Goal: Information Seeking & Learning: Learn about a topic

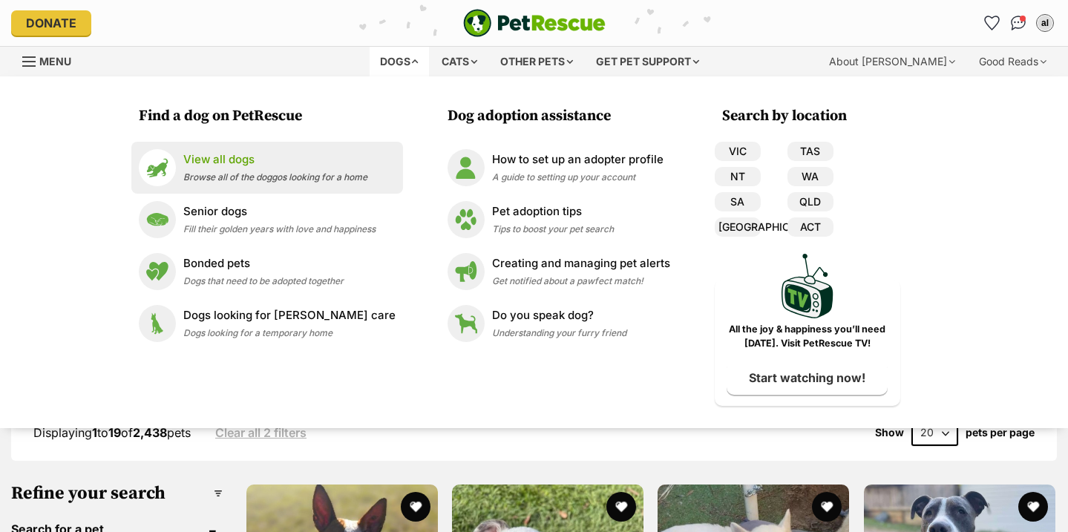
click at [308, 160] on p "View all dogs" at bounding box center [275, 159] width 184 height 17
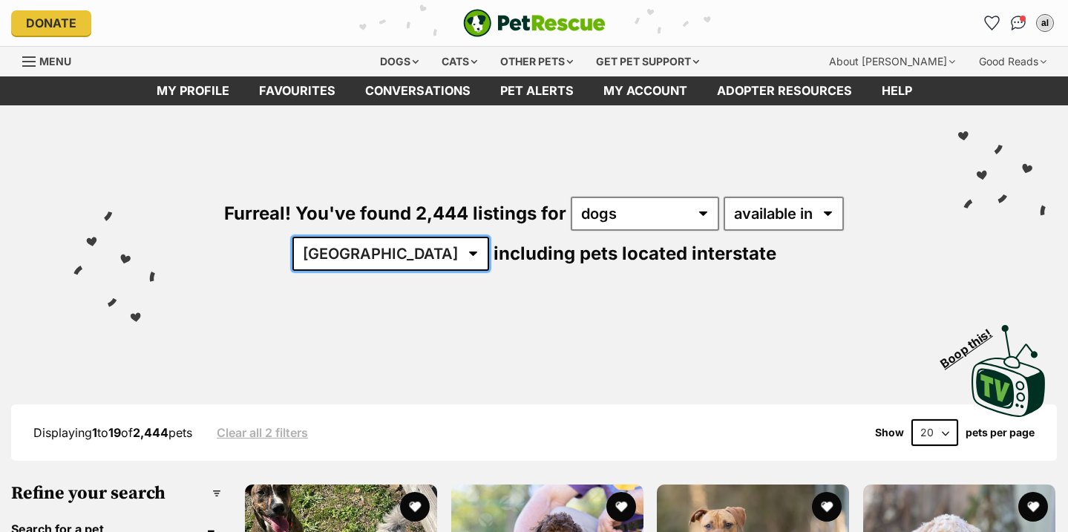
click at [489, 237] on select "[GEOGRAPHIC_DATA] [GEOGRAPHIC_DATA] [GEOGRAPHIC_DATA] [GEOGRAPHIC_DATA] [GEOGRA…" at bounding box center [390, 254] width 197 height 34
select select "VIC"
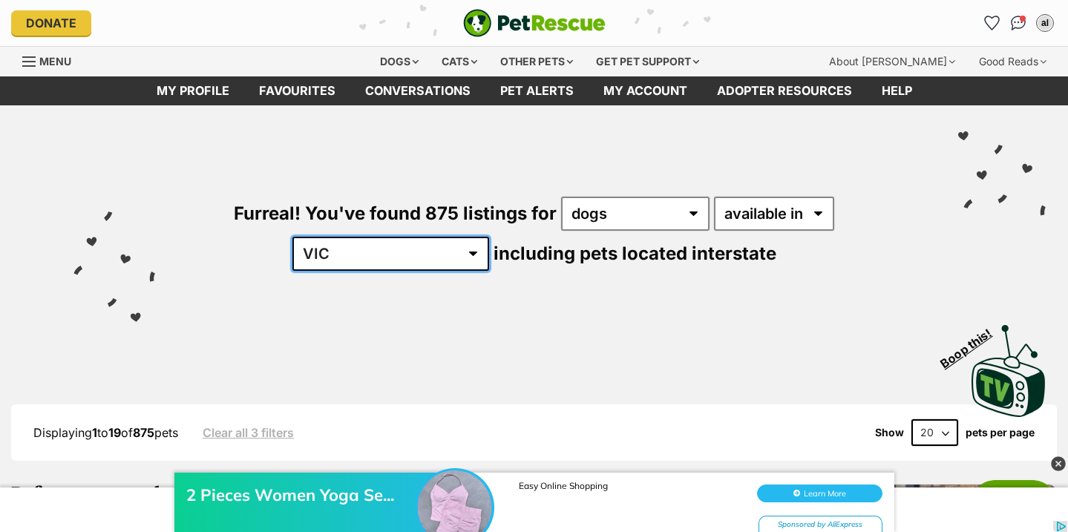
select select "any"
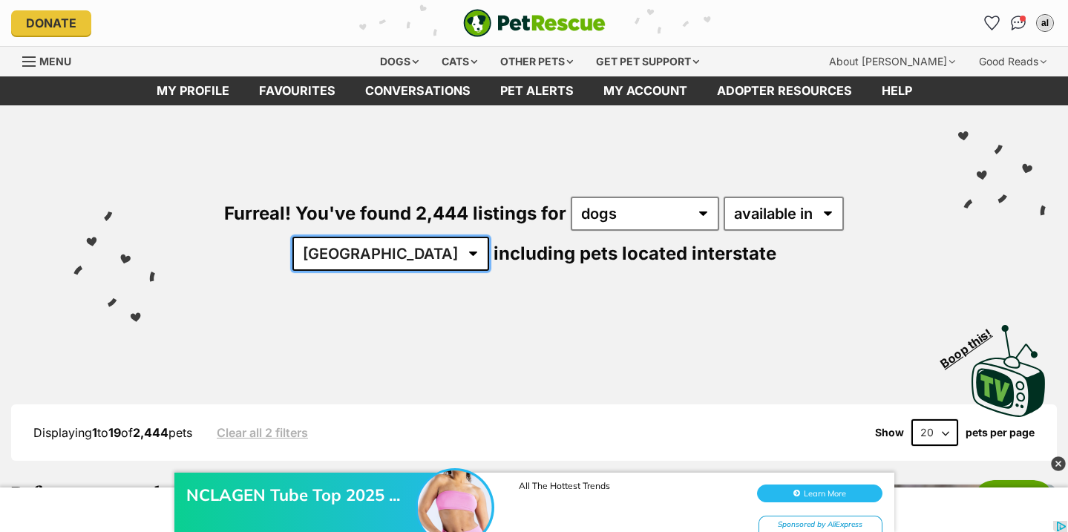
click at [489, 237] on select "Australia ACT NSW NT QLD SA TAS VIC WA" at bounding box center [390, 254] width 197 height 34
select select "VIC"
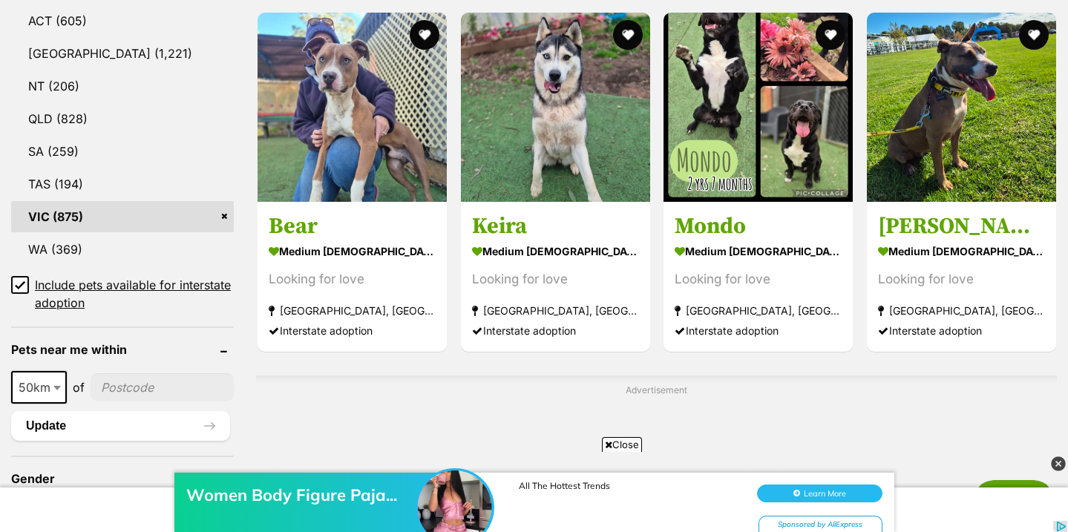
scroll to position [911, 0]
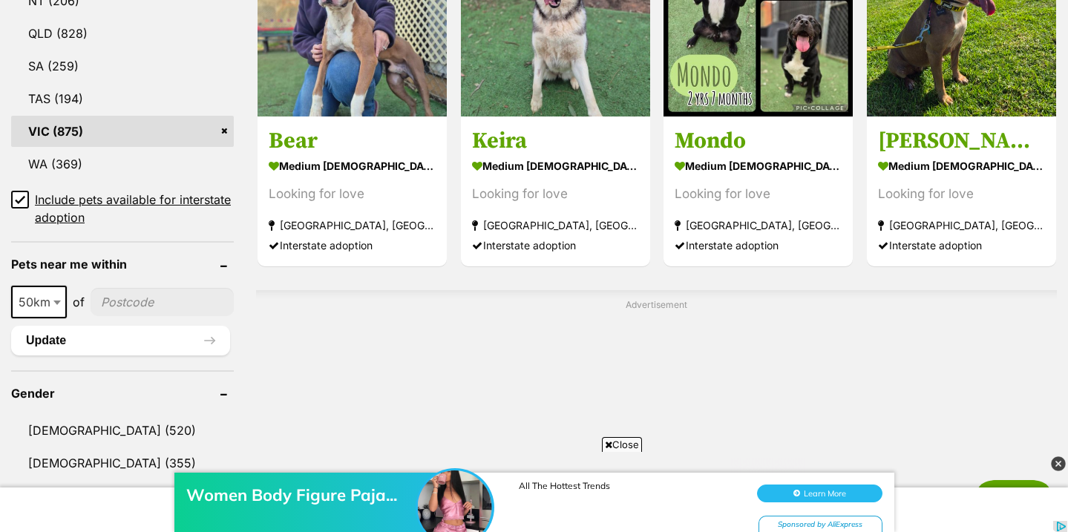
click at [80, 465] on div "Women Body Figure Paja... All The Hottest Trends Learn More Sponsored by AliExp…" at bounding box center [534, 495] width 1068 height 74
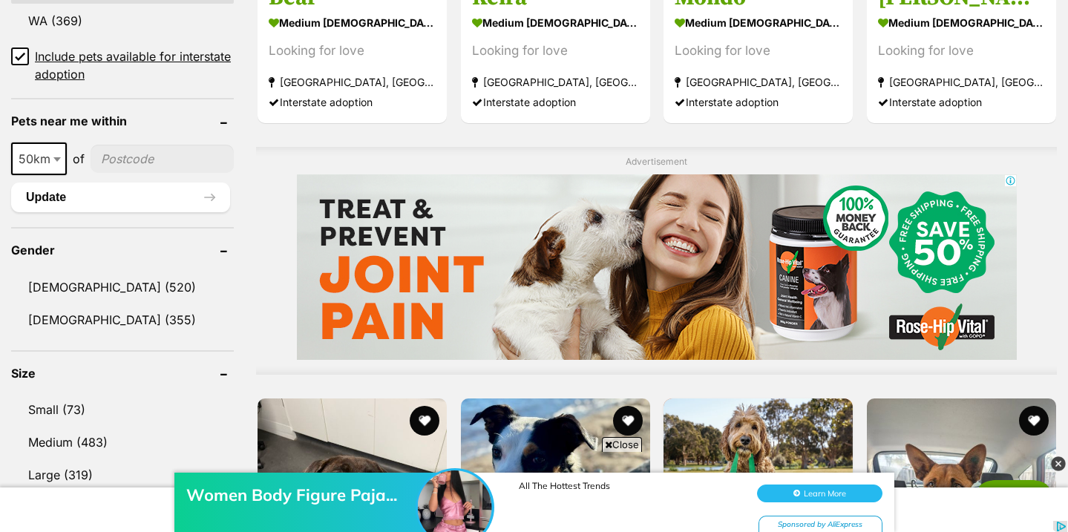
scroll to position [1057, 0]
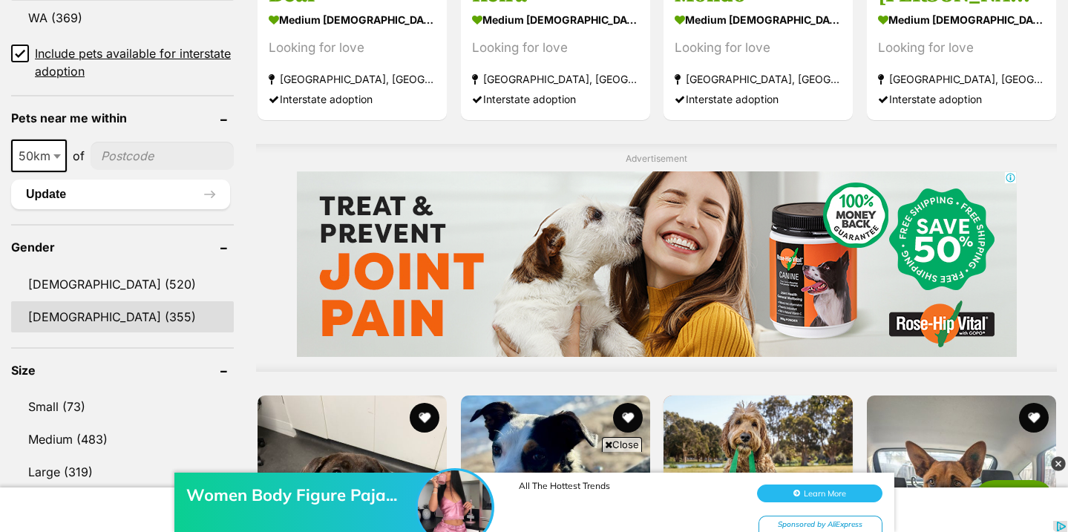
click at [87, 320] on link "Female (355)" at bounding box center [122, 316] width 223 height 31
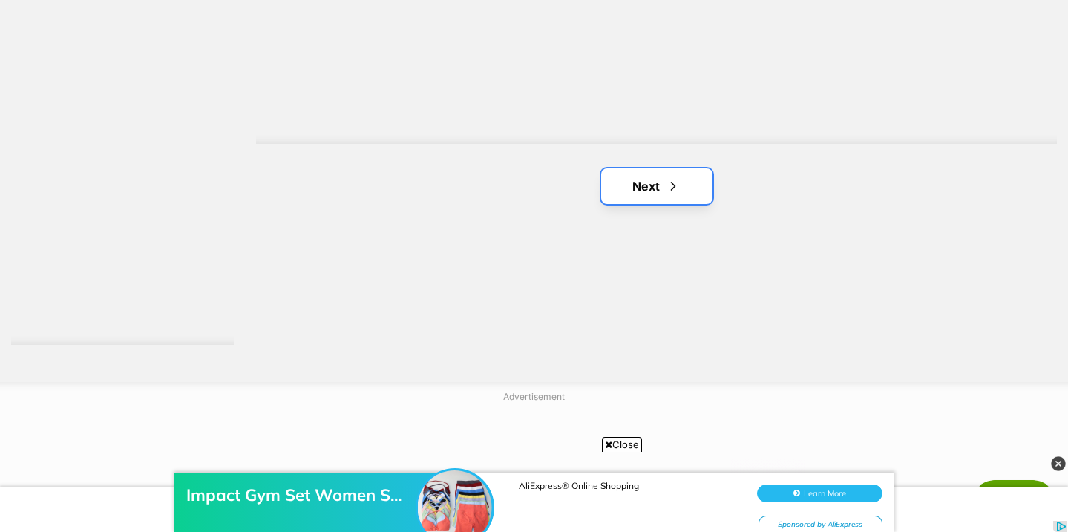
click at [645, 191] on link "Next" at bounding box center [656, 186] width 111 height 36
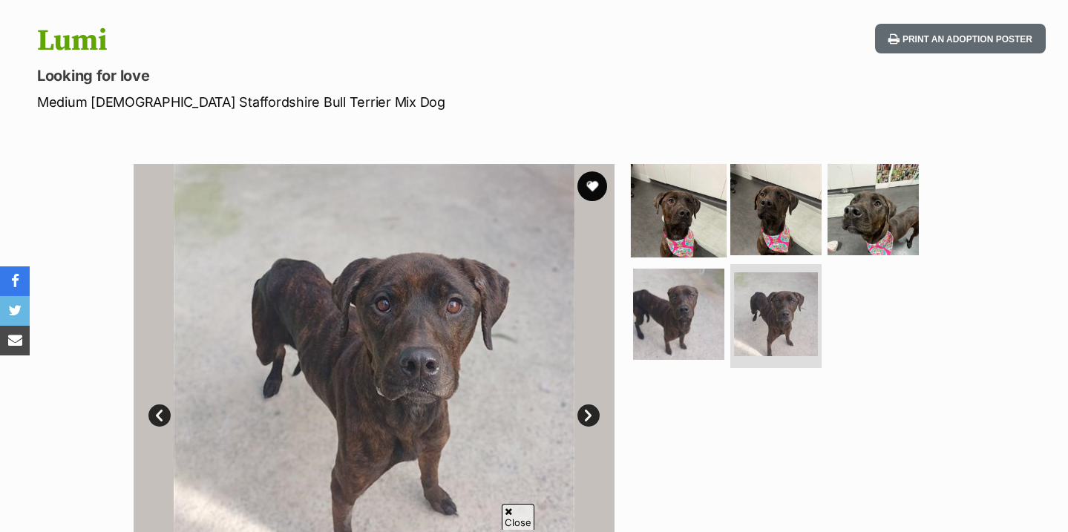
click at [687, 161] on img at bounding box center [679, 209] width 96 height 96
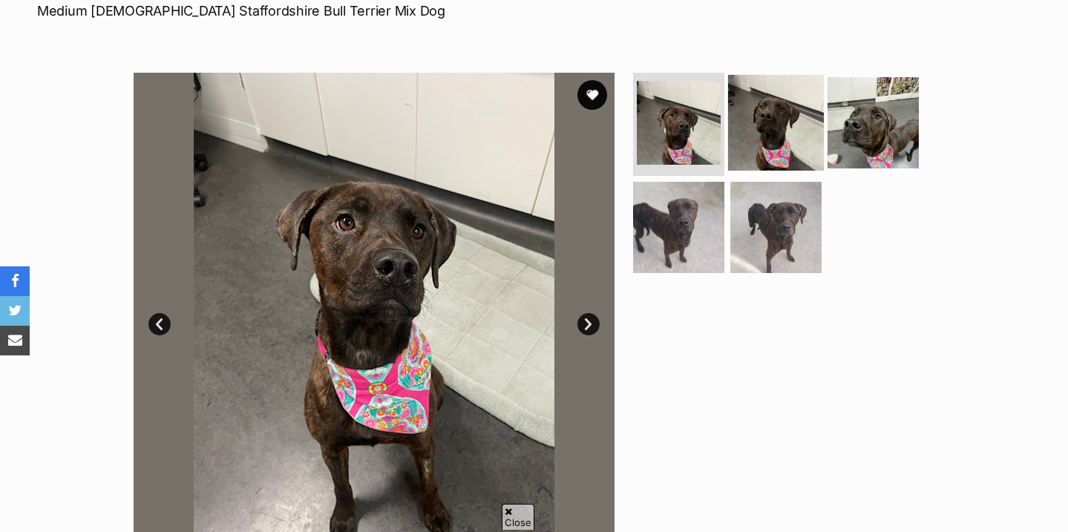
click at [771, 135] on img at bounding box center [776, 122] width 96 height 96
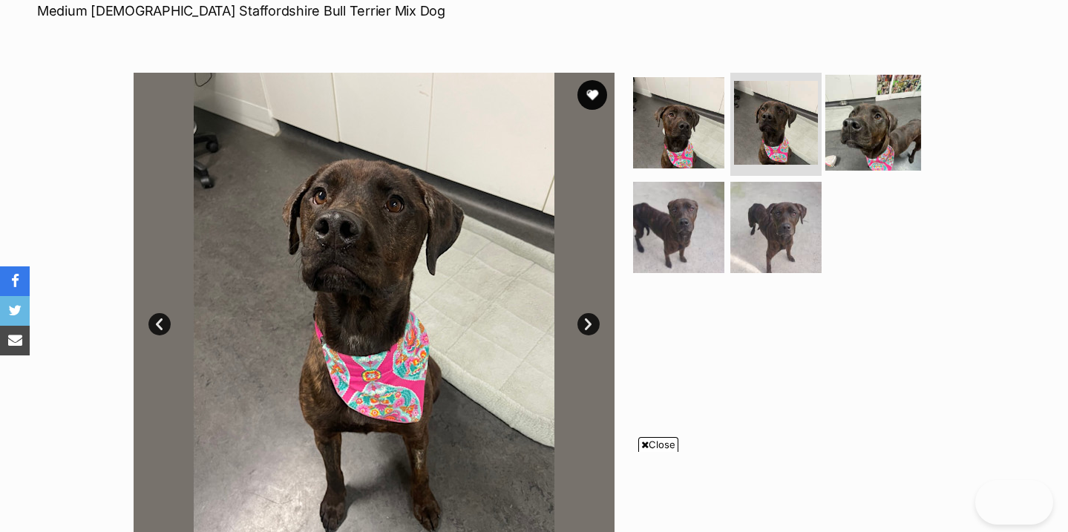
click at [831, 135] on img at bounding box center [873, 122] width 96 height 96
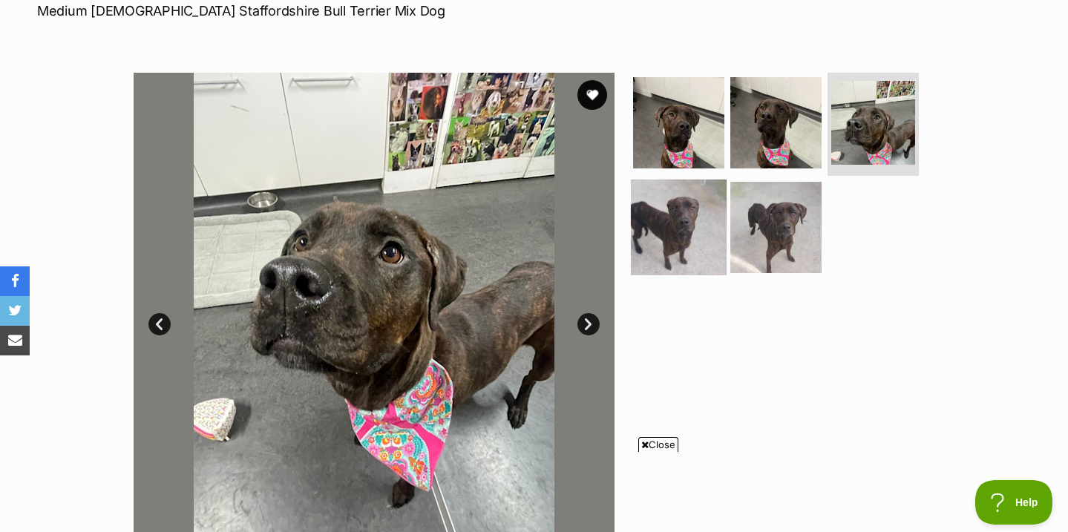
click at [714, 232] on img at bounding box center [679, 228] width 96 height 96
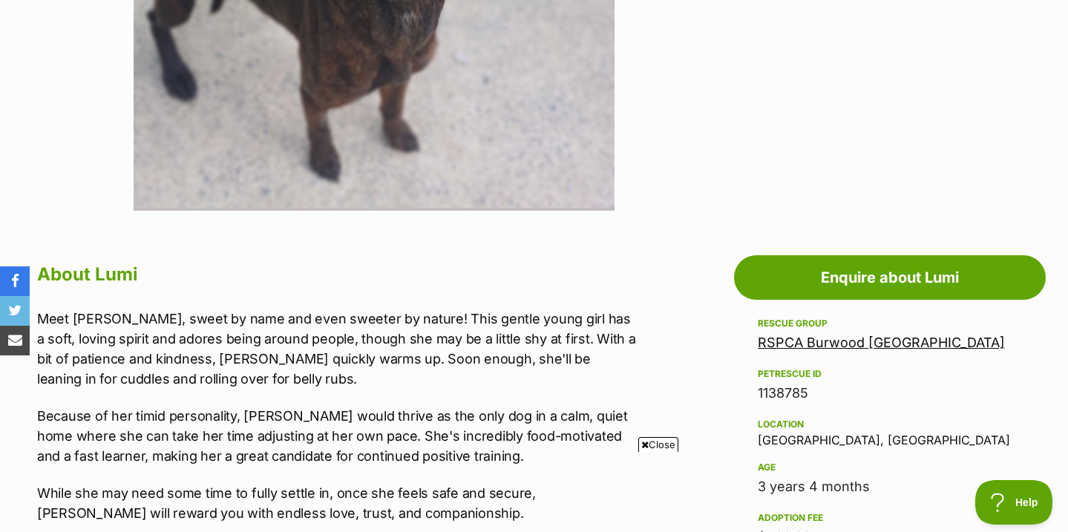
scroll to position [488, 0]
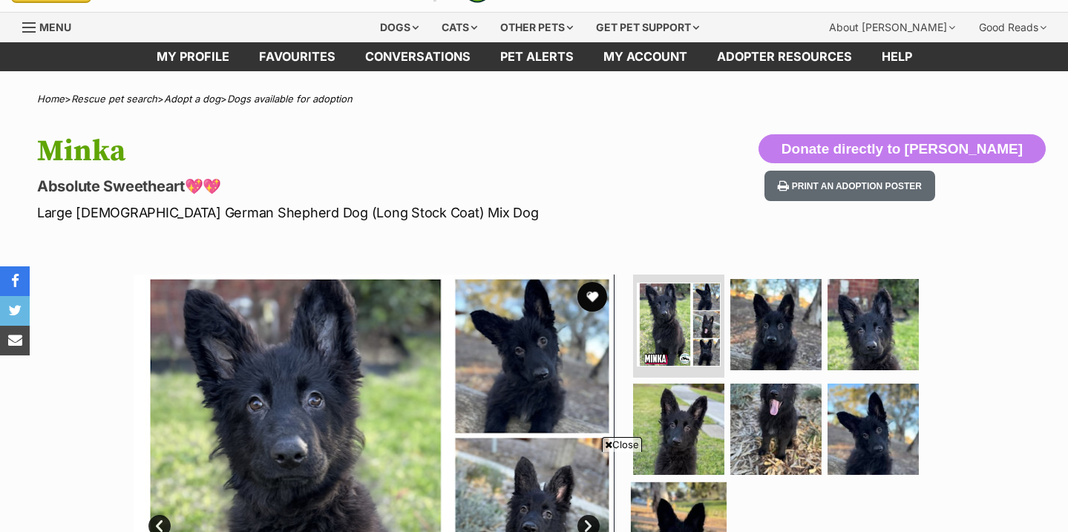
scroll to position [189, 0]
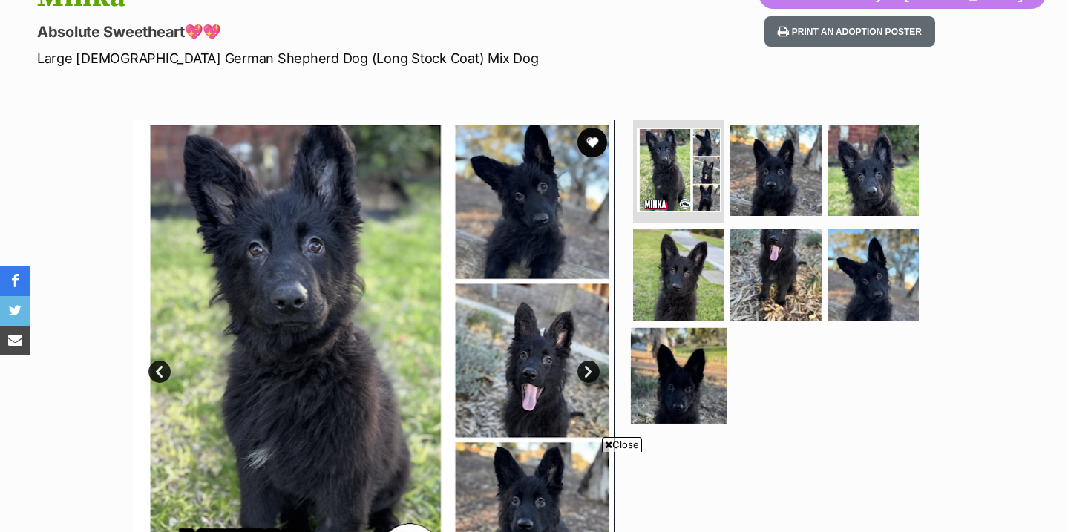
click at [686, 382] on img at bounding box center [679, 376] width 96 height 96
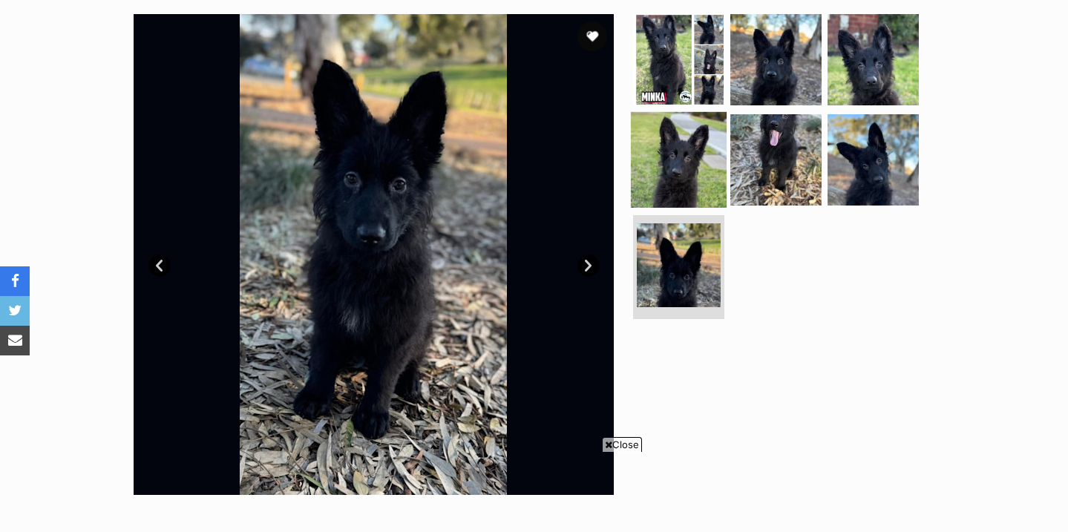
scroll to position [263, 0]
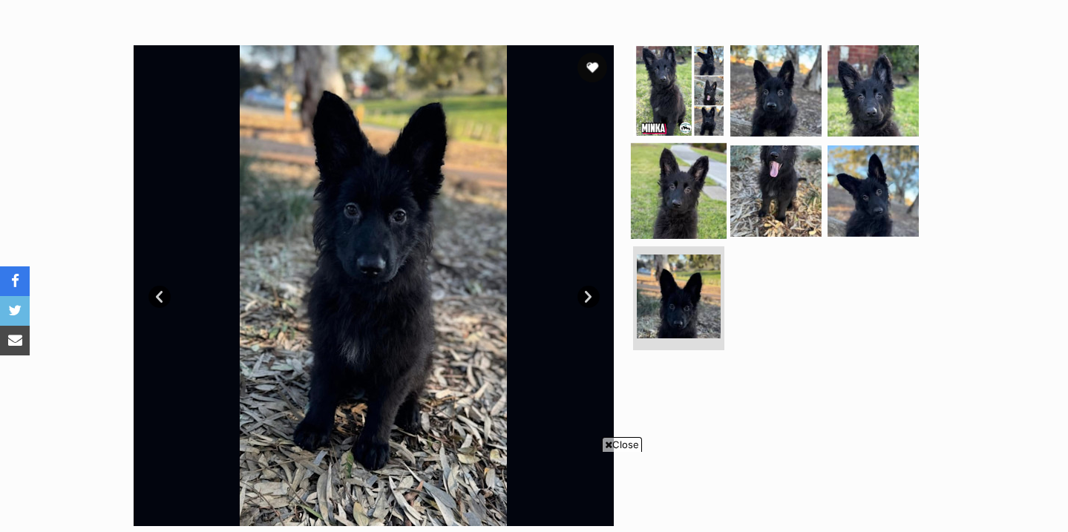
click at [704, 187] on img at bounding box center [679, 191] width 96 height 96
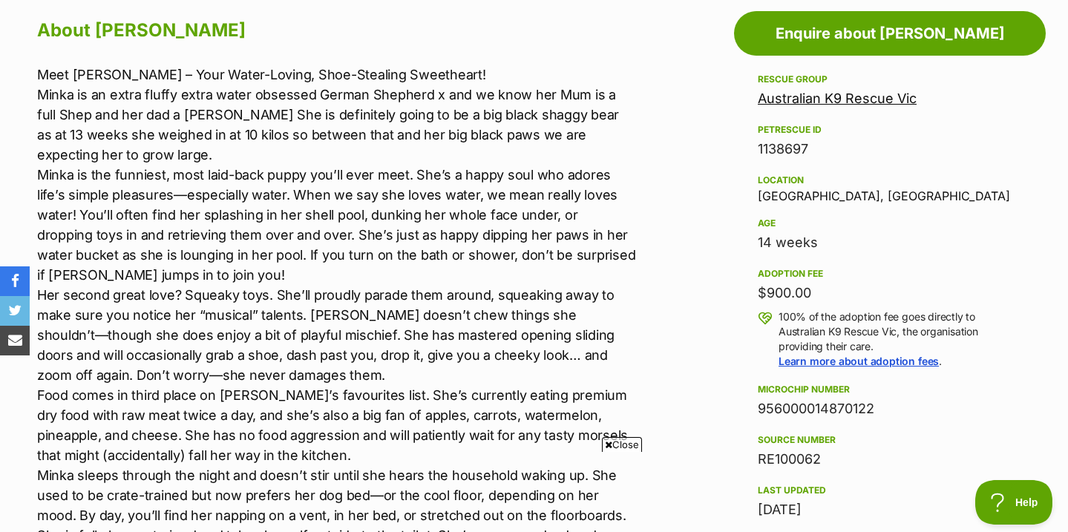
scroll to position [0, 0]
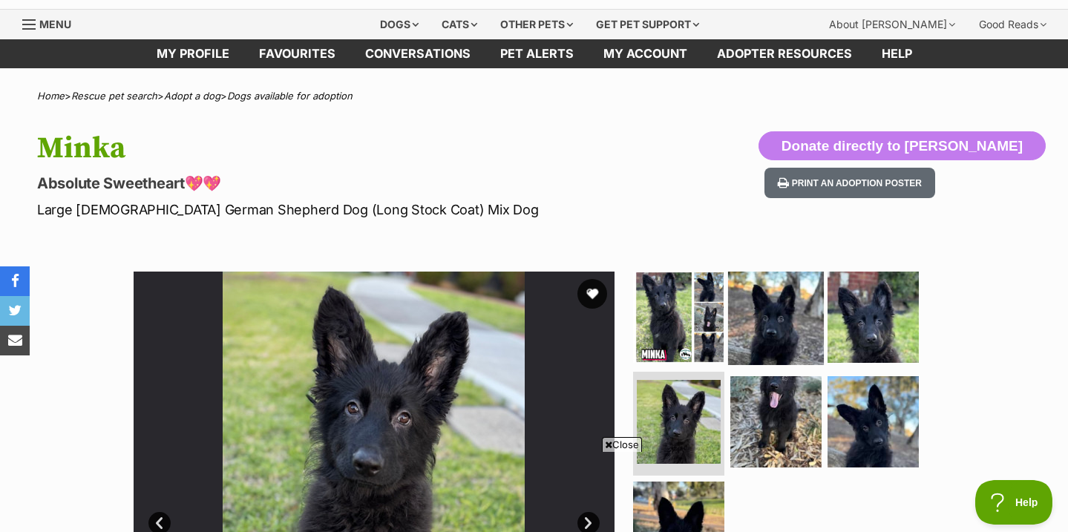
click at [781, 307] on img at bounding box center [776, 317] width 96 height 96
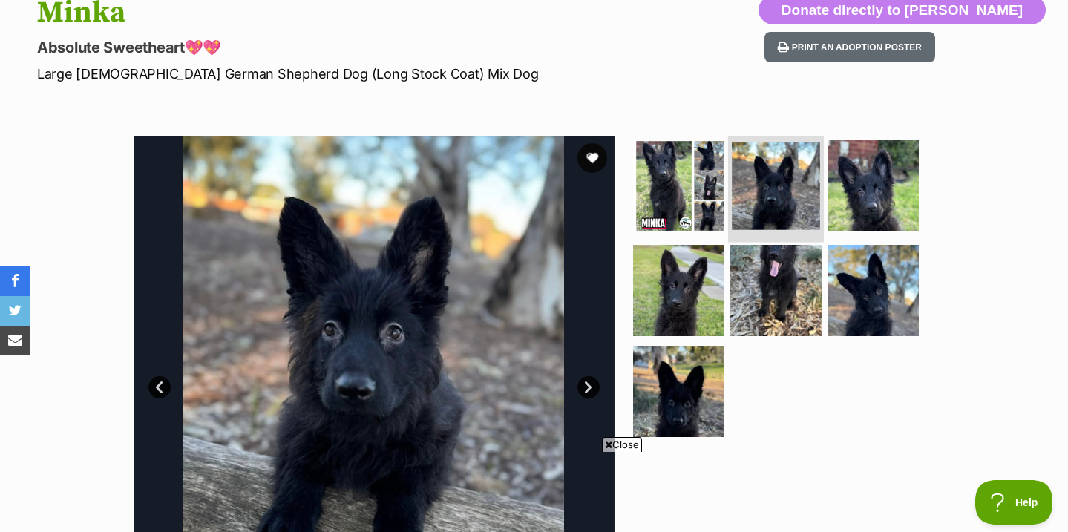
scroll to position [174, 0]
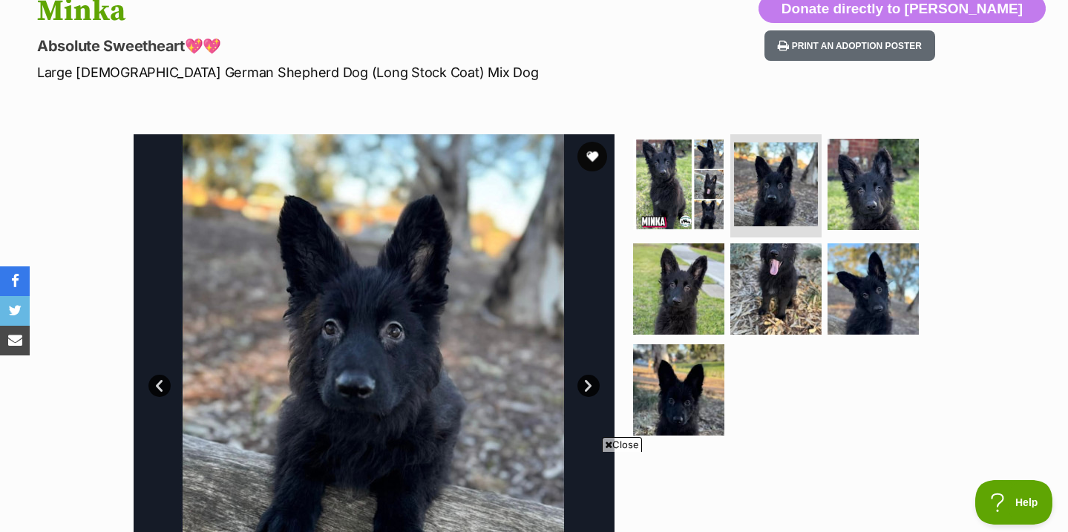
click at [290, 36] on p "Absolute Sweetheart💖💖" at bounding box center [344, 46] width 614 height 21
click at [312, 12] on h1 "Minka" at bounding box center [344, 11] width 614 height 34
click at [39, 223] on div "Available 2 of 7 images 2 of 7 images 2 of 7 images 2 of 7 images 2 of 7 images…" at bounding box center [534, 363] width 1068 height 503
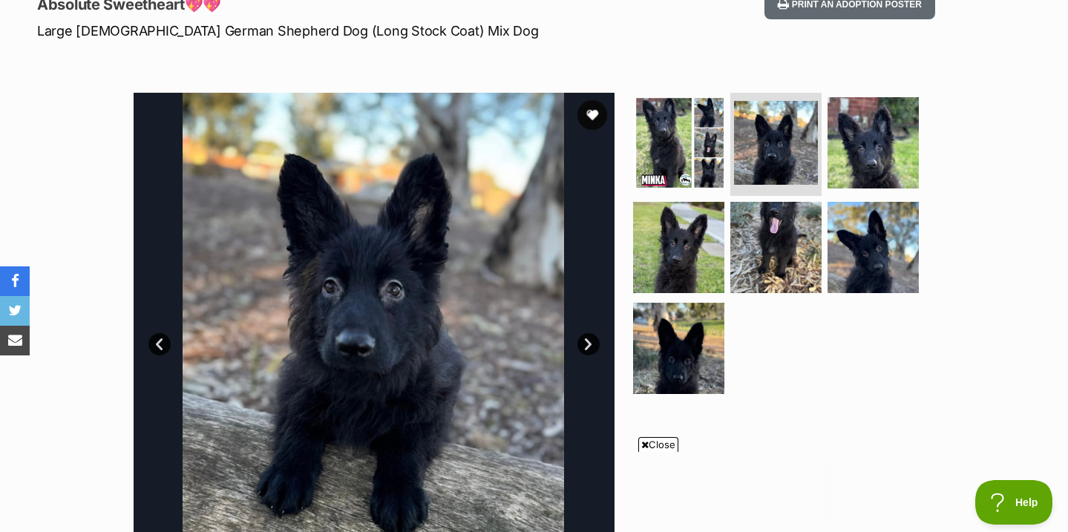
scroll to position [224, 0]
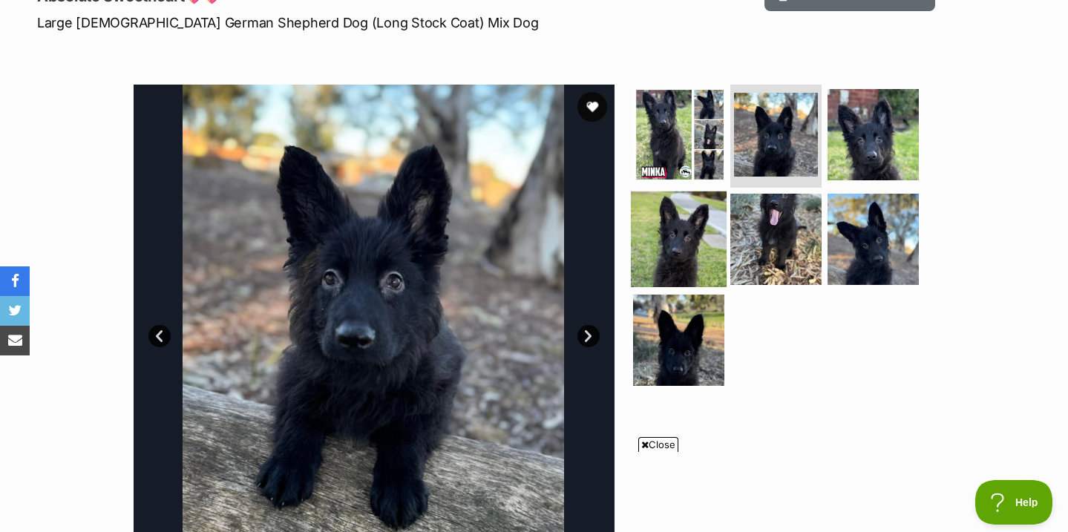
click at [641, 206] on img at bounding box center [679, 239] width 96 height 96
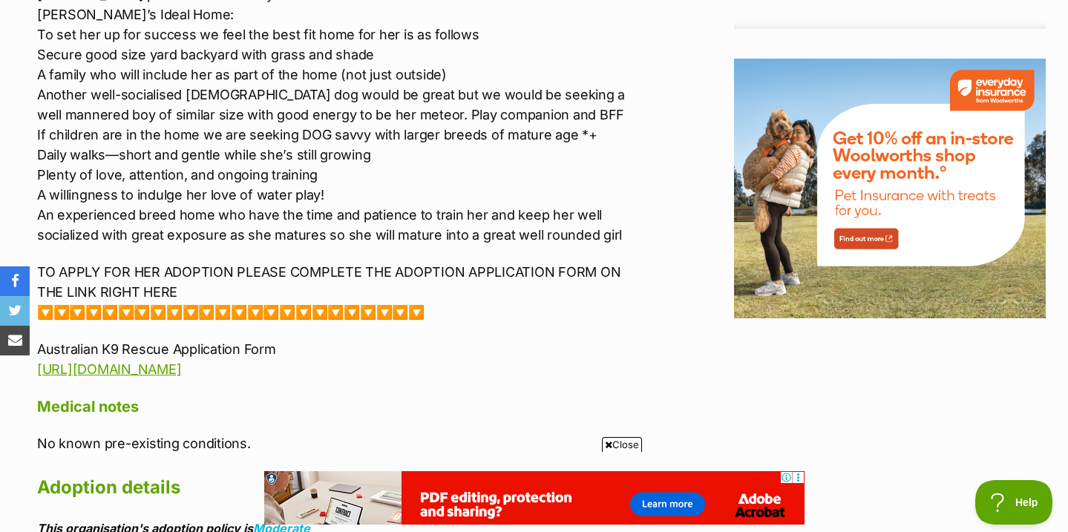
scroll to position [0, 0]
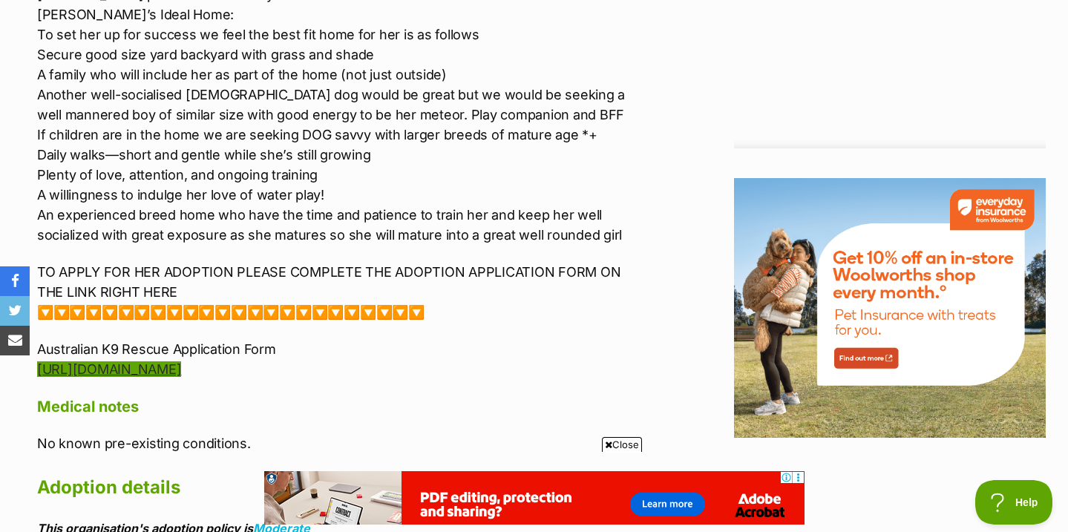
click at [181, 361] on link "https://forms.gle/G7zZgBYkcVc4Zfbh8" at bounding box center [109, 369] width 144 height 16
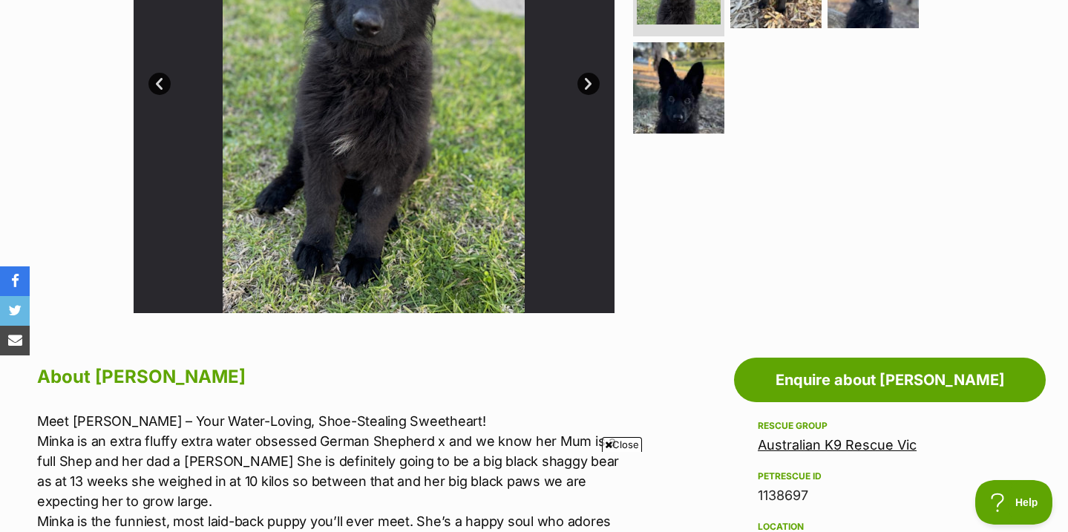
click at [826, 439] on link "Australian K9 Rescue Vic" at bounding box center [837, 445] width 159 height 16
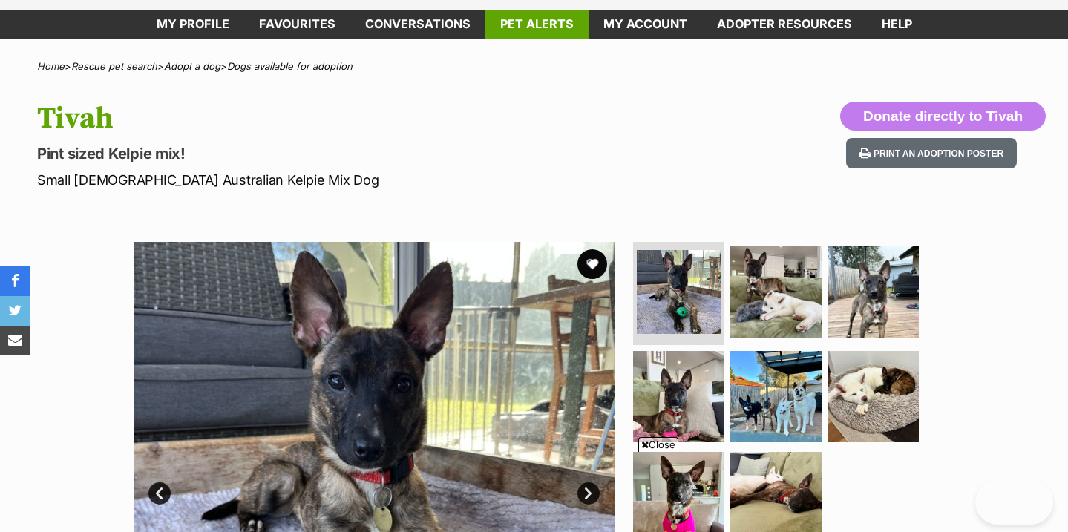
scroll to position [137, 0]
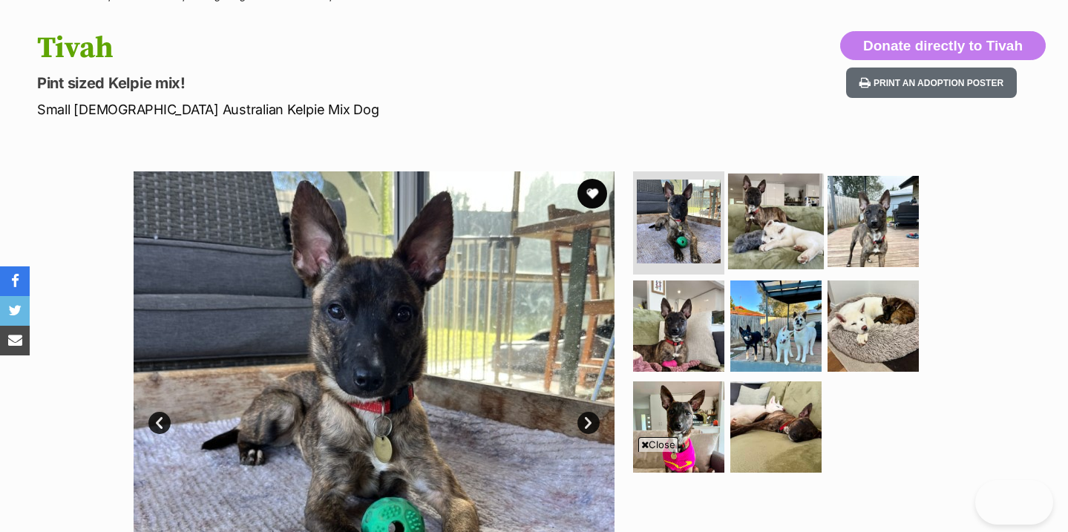
click at [771, 212] on img at bounding box center [776, 221] width 96 height 96
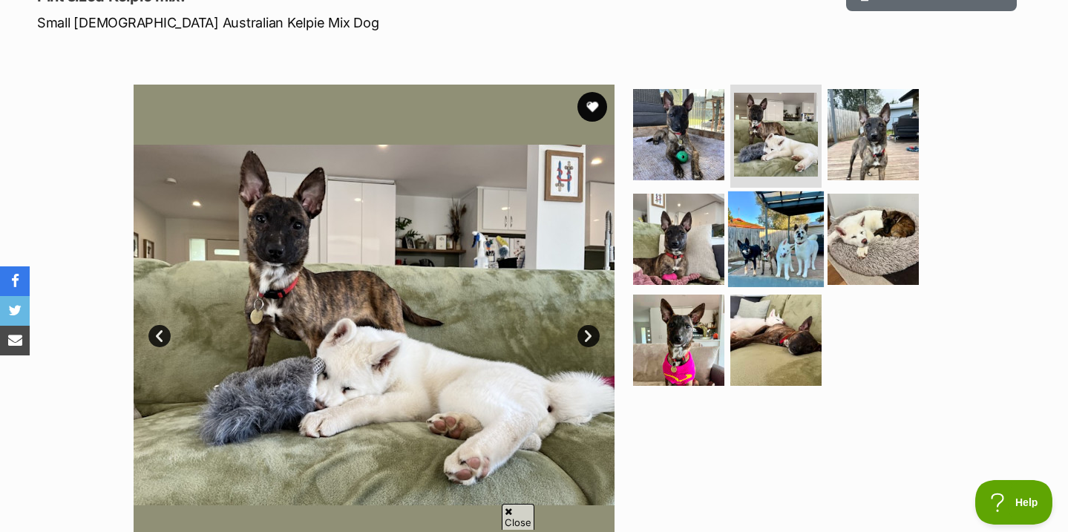
scroll to position [0, 0]
click at [762, 224] on img at bounding box center [776, 239] width 96 height 96
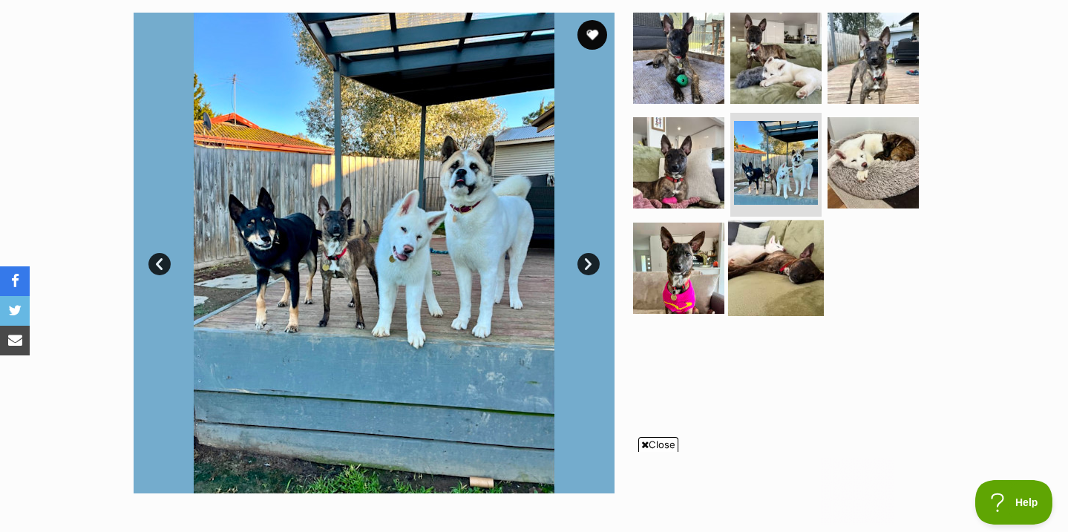
scroll to position [249, 0]
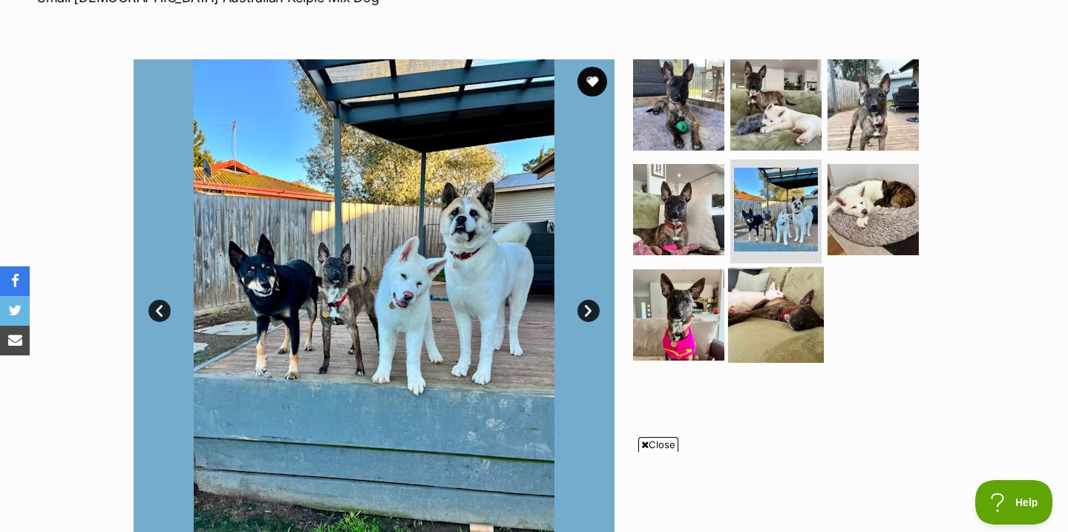
click at [739, 315] on img at bounding box center [776, 315] width 96 height 96
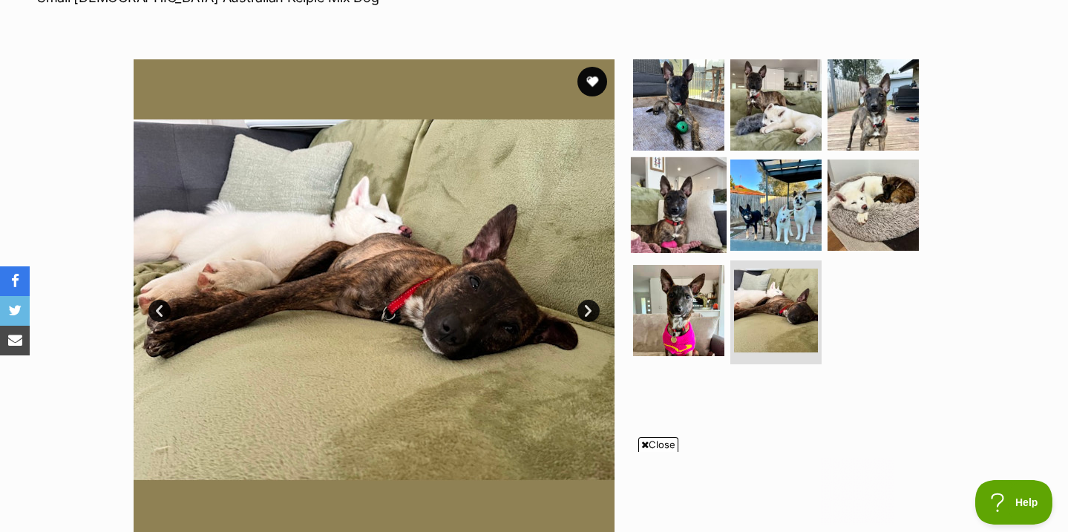
click at [710, 239] on img at bounding box center [679, 205] width 96 height 96
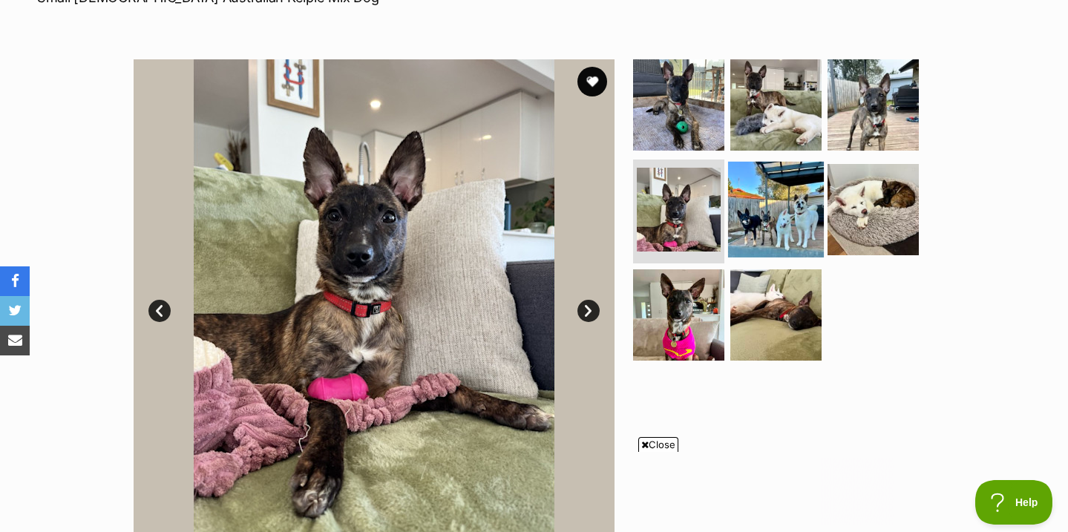
click at [776, 223] on img at bounding box center [776, 210] width 96 height 96
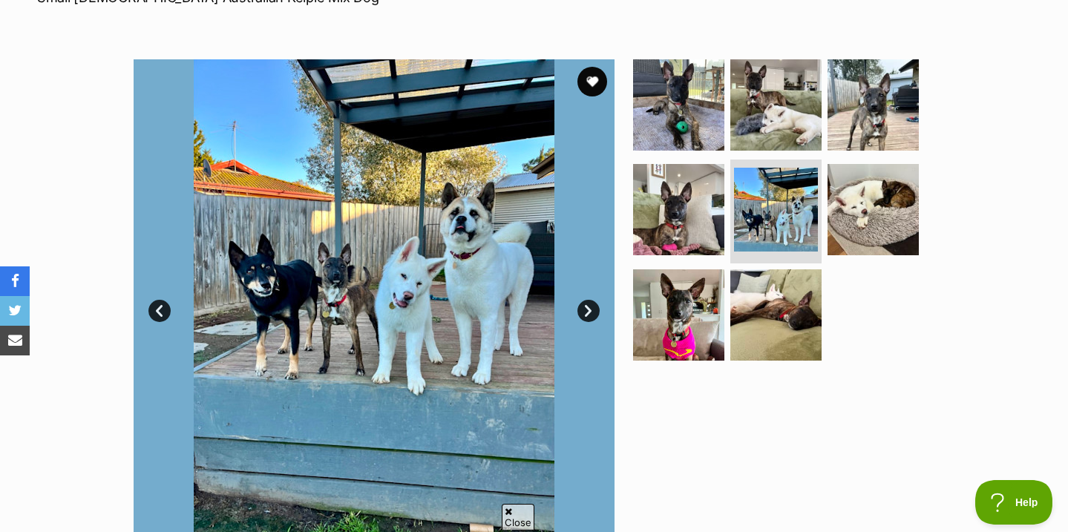
scroll to position [0, 0]
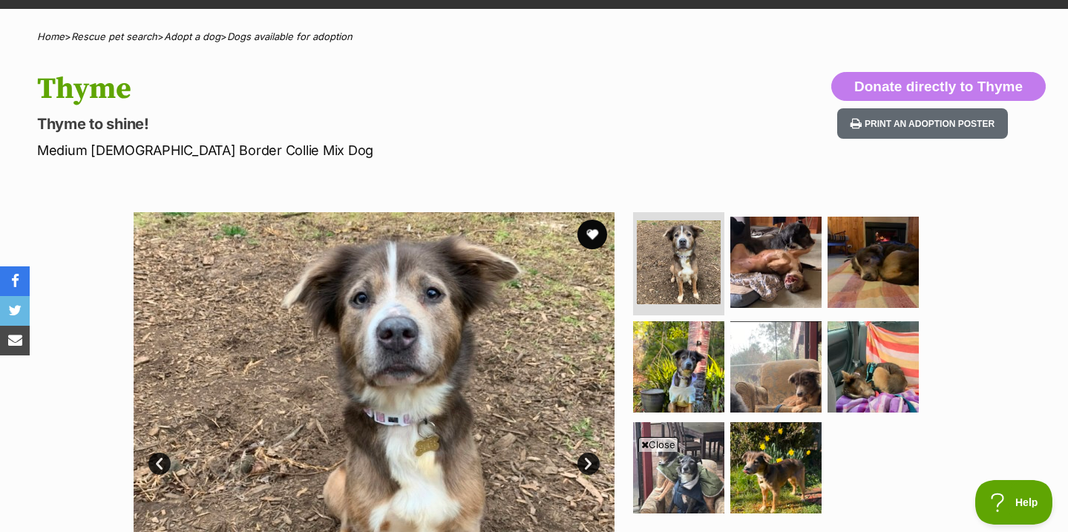
scroll to position [187, 0]
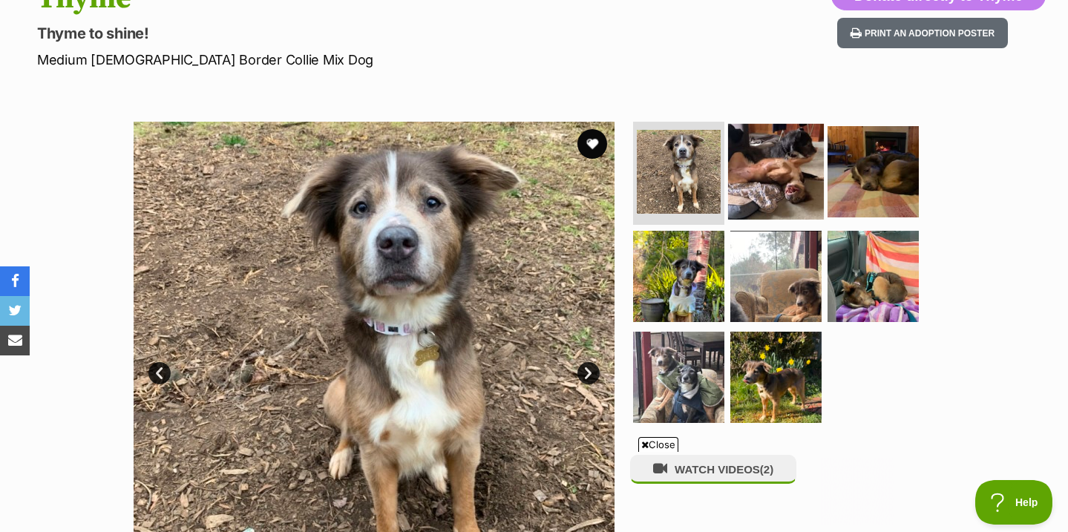
click at [789, 207] on img at bounding box center [776, 171] width 96 height 96
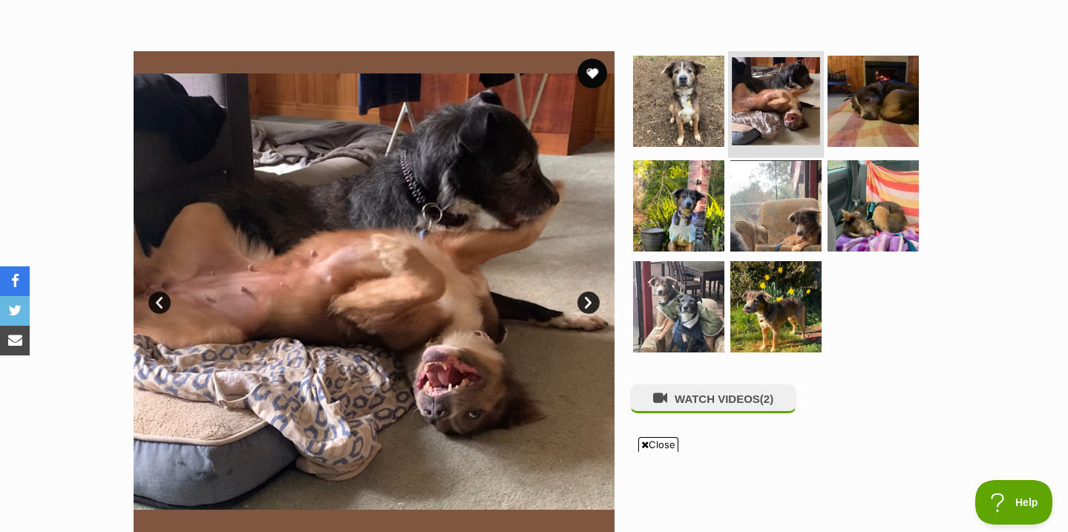
scroll to position [261, 0]
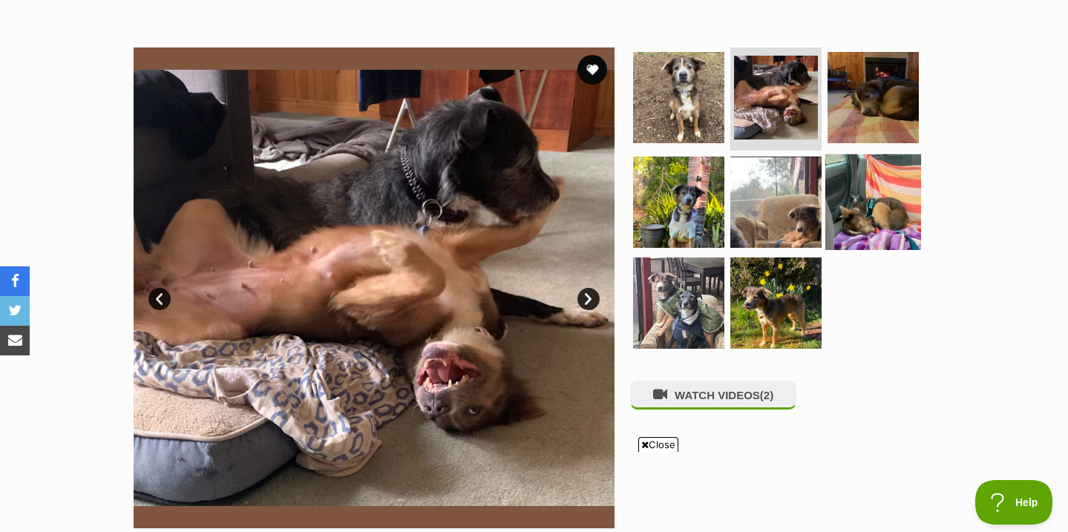
click at [866, 206] on img at bounding box center [873, 202] width 96 height 96
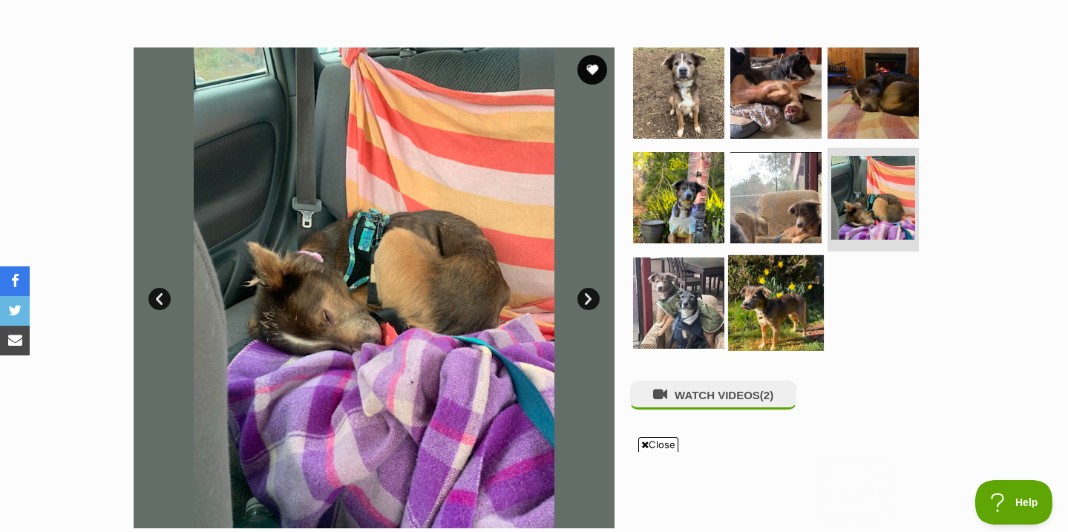
click at [739, 276] on img at bounding box center [776, 303] width 96 height 96
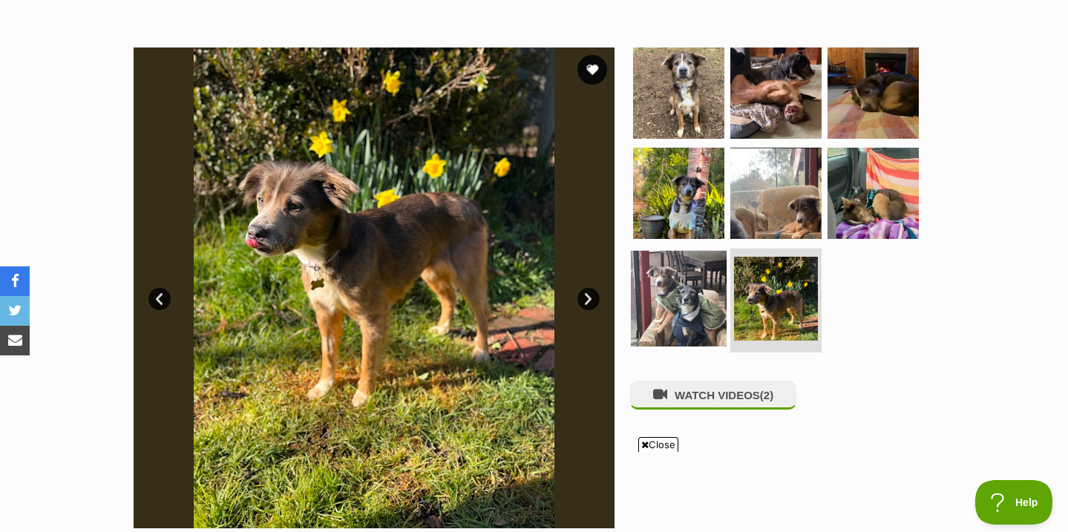
click at [698, 284] on img at bounding box center [679, 299] width 96 height 96
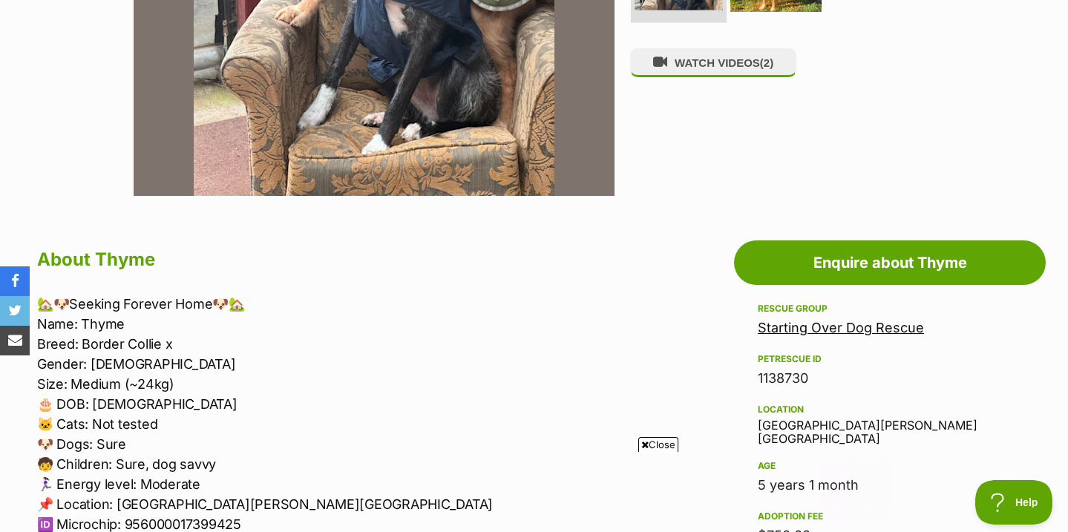
scroll to position [356, 0]
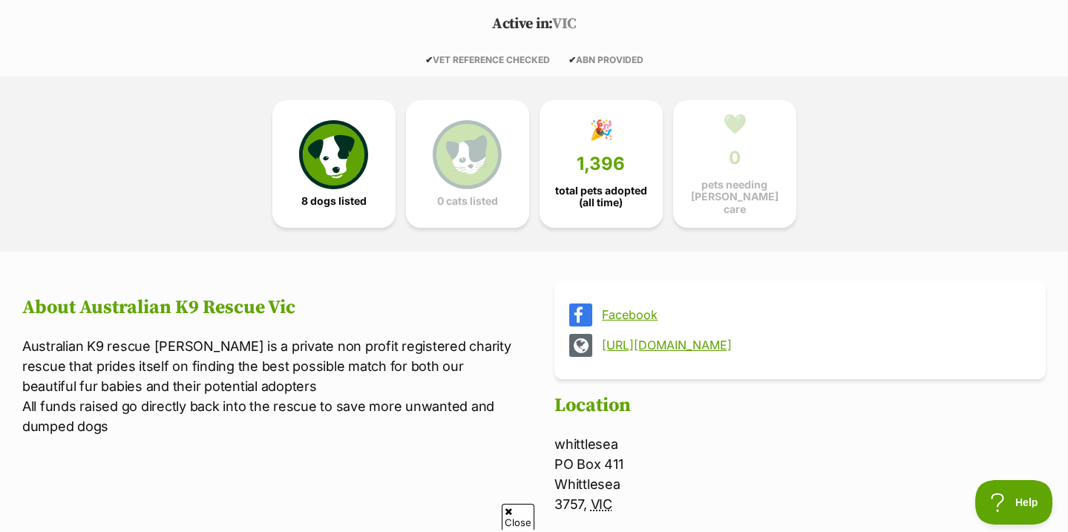
scroll to position [331, 0]
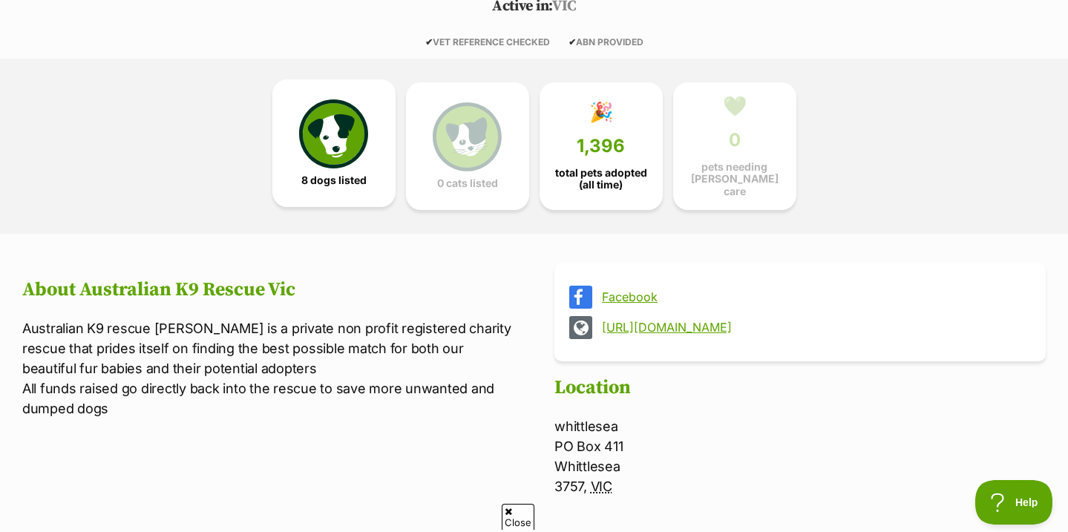
click at [350, 176] on span "8 dogs listed" at bounding box center [333, 180] width 65 height 12
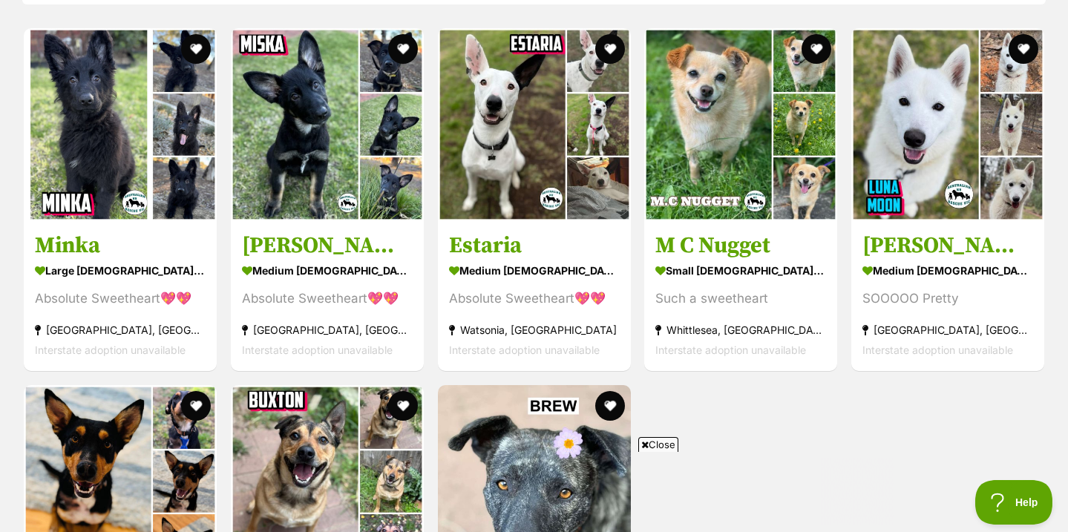
scroll to position [1525, 0]
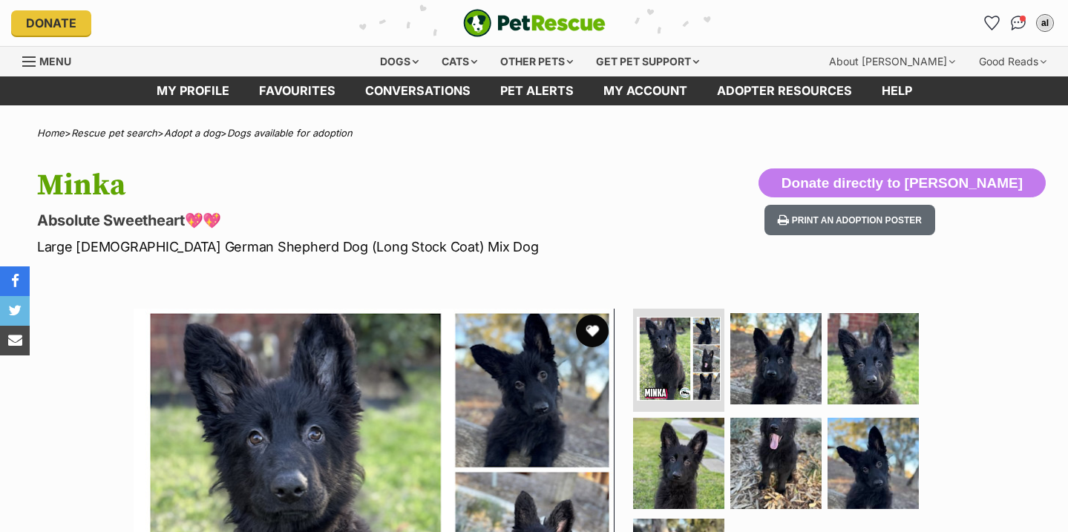
click at [598, 327] on button "favourite" at bounding box center [592, 331] width 33 height 33
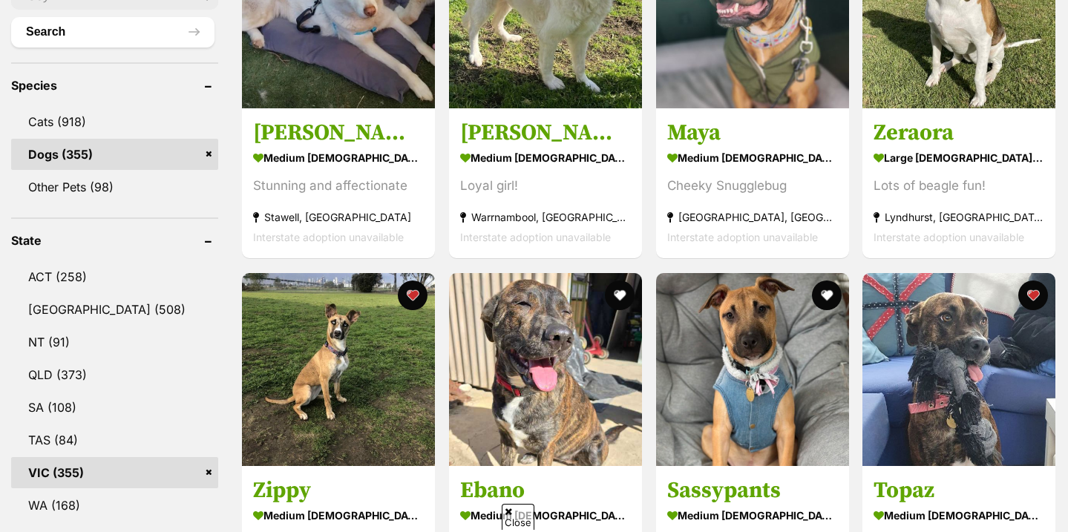
scroll to position [576, 0]
